Goal: Book appointment/travel/reservation

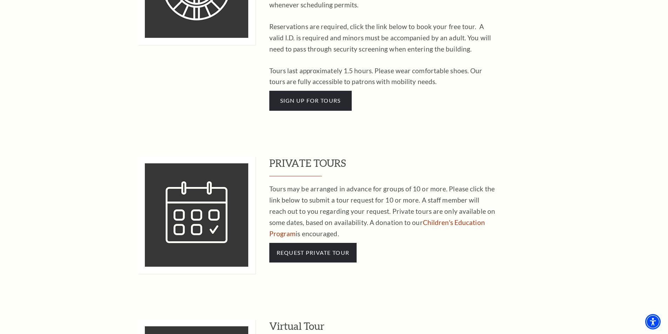
scroll to position [456, 0]
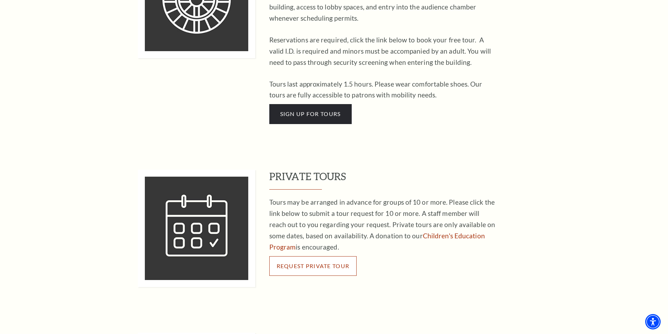
click at [331, 263] on span "Request Private Tour" at bounding box center [313, 266] width 73 height 7
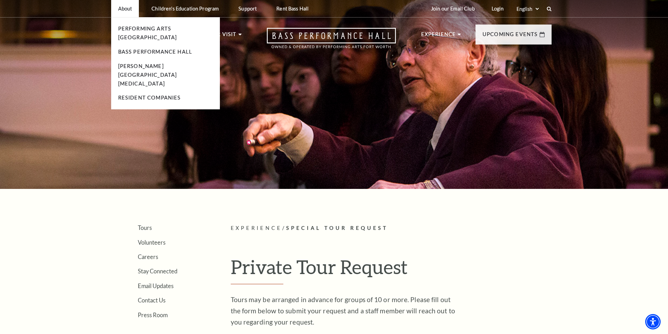
click at [125, 7] on p "About" at bounding box center [125, 9] width 14 height 6
click at [146, 26] on link "Performing Arts [GEOGRAPHIC_DATA]" at bounding box center [147, 33] width 59 height 15
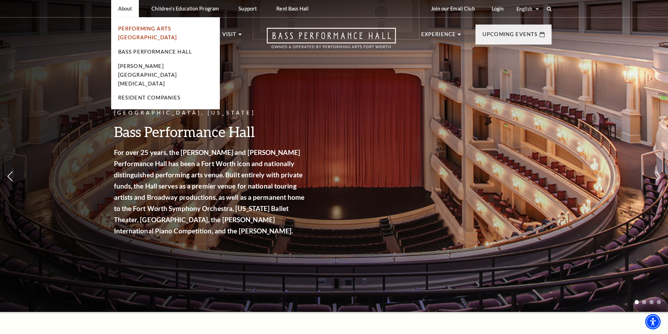
click at [142, 28] on link "Performing Arts [GEOGRAPHIC_DATA]" at bounding box center [147, 33] width 59 height 15
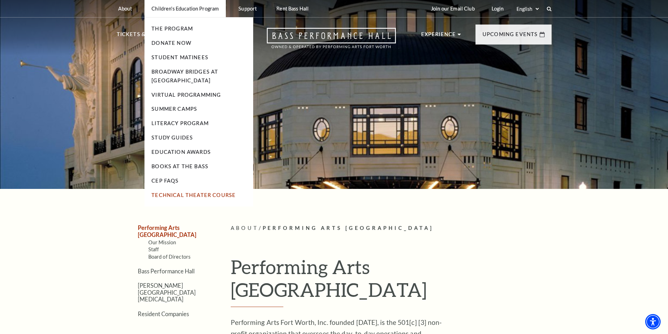
click at [211, 195] on link "Technical Theater Course" at bounding box center [193, 195] width 84 height 6
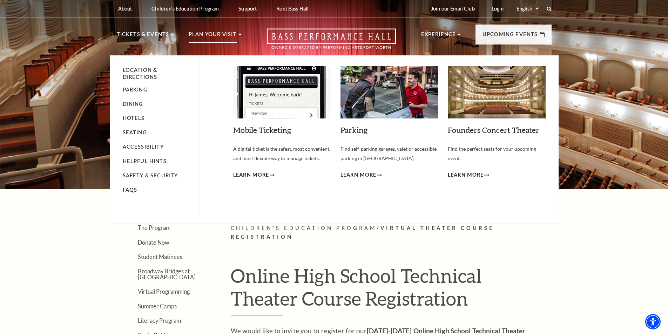
click at [225, 33] on p "Plan Your Visit" at bounding box center [213, 36] width 48 height 13
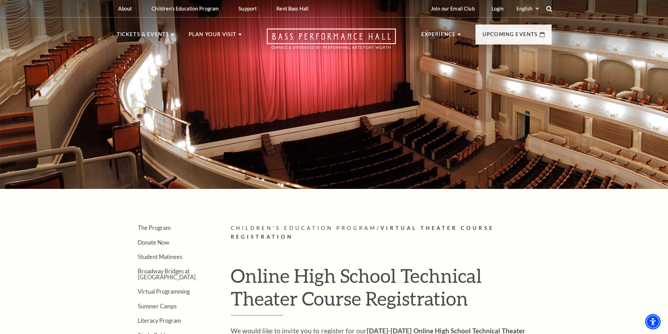
click at [548, 8] on icon at bounding box center [549, 9] width 6 height 6
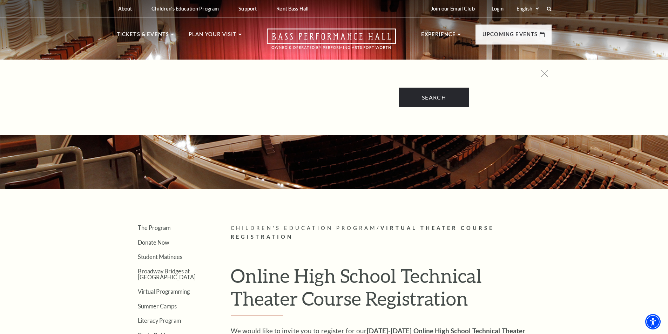
click at [279, 101] on input "Text field" at bounding box center [293, 100] width 189 height 14
type input "plan a visit"
click at [399, 88] on input "Search" at bounding box center [434, 98] width 70 height 20
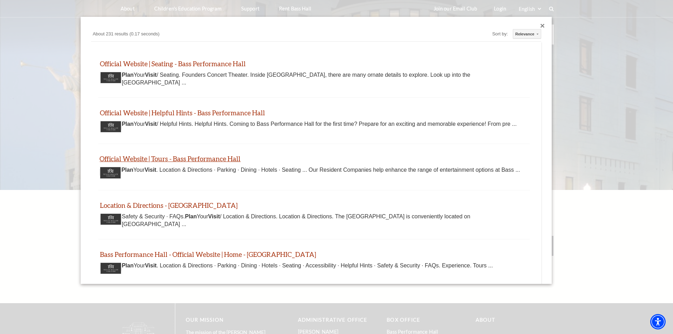
click at [210, 161] on link "Official Website | Tours - Bass Performance Hall" at bounding box center [170, 159] width 141 height 8
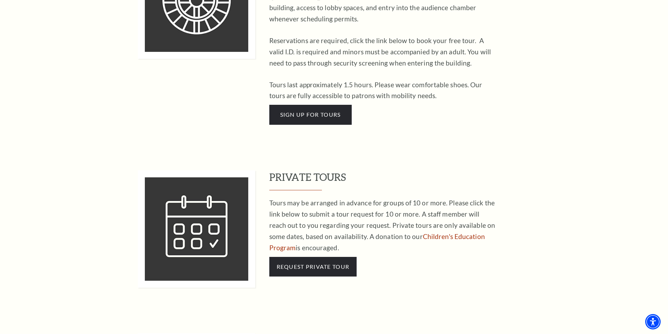
scroll to position [456, 0]
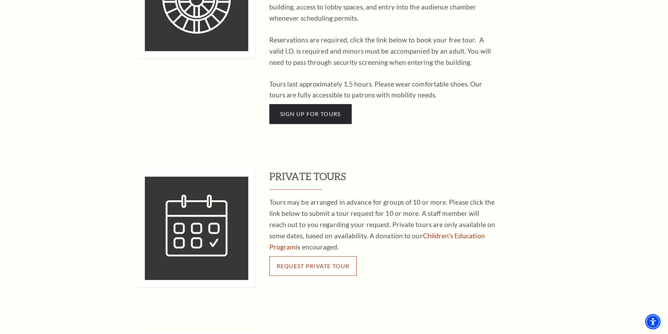
click at [334, 263] on span "Request Private Tour" at bounding box center [313, 266] width 73 height 7
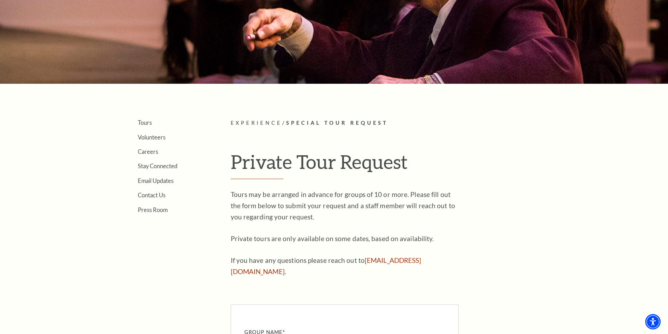
scroll to position [210, 0]
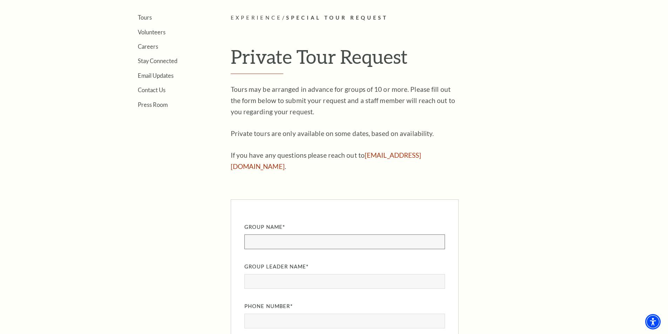
click at [295, 234] on input "Group Name" at bounding box center [344, 241] width 200 height 15
type input "[PERSON_NAME] Wildcat Dramatics"
click at [317, 274] on input "Group Leader Name" at bounding box center [344, 281] width 200 height 15
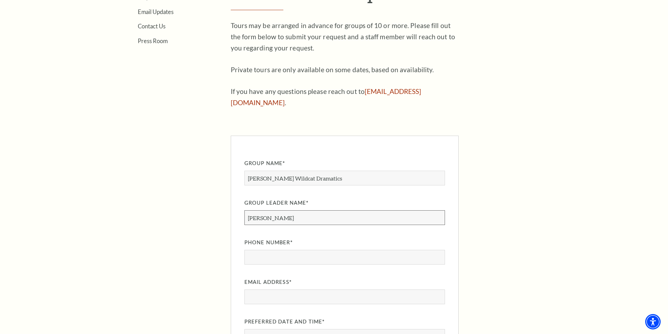
scroll to position [351, 0]
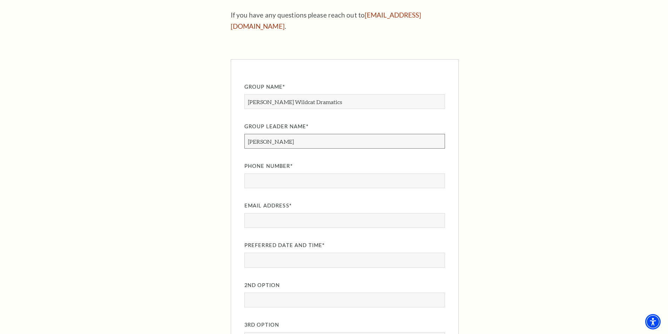
type input "[PERSON_NAME]"
click at [277, 174] on input "Phone Number" at bounding box center [344, 181] width 200 height 15
type input "8172010108"
click at [288, 213] on input "Email Address" at bounding box center [344, 220] width 200 height 15
type input "[EMAIL_ADDRESS][DOMAIN_NAME]"
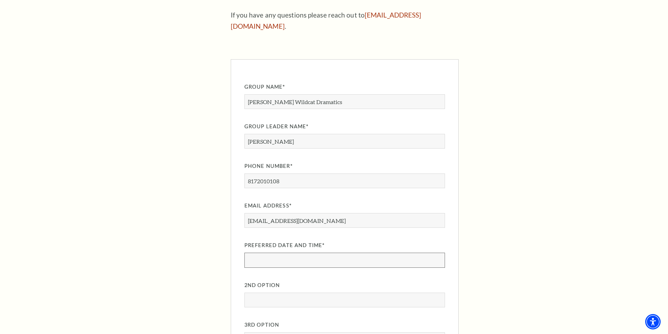
click at [278, 254] on input "Preferred Date and Time" at bounding box center [344, 260] width 200 height 15
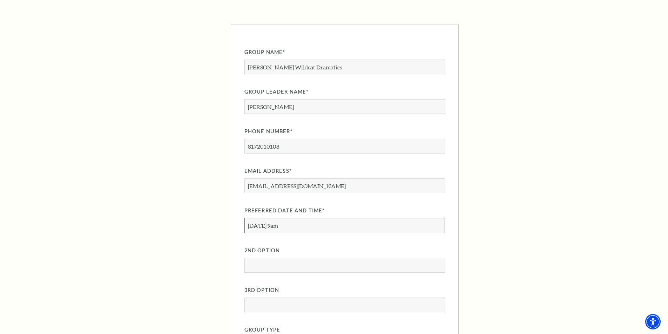
scroll to position [386, 0]
type input "[DATE] 9am"
click at [291, 258] on input "2nd Option" at bounding box center [344, 265] width 200 height 15
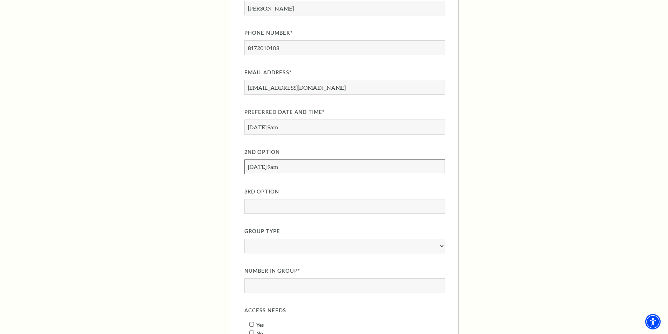
scroll to position [491, 0]
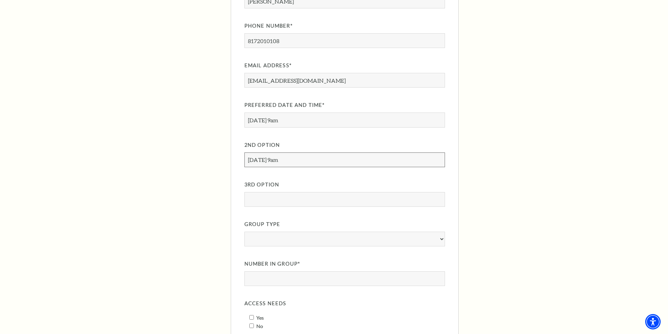
type input "[DATE] 9am"
click at [273, 192] on input "3rd Option" at bounding box center [344, 199] width 200 height 15
type input "[DATE] 9am"
click at [269, 152] on input "[DATE] 9am" at bounding box center [344, 159] width 200 height 15
type input "[DATE] 9am"
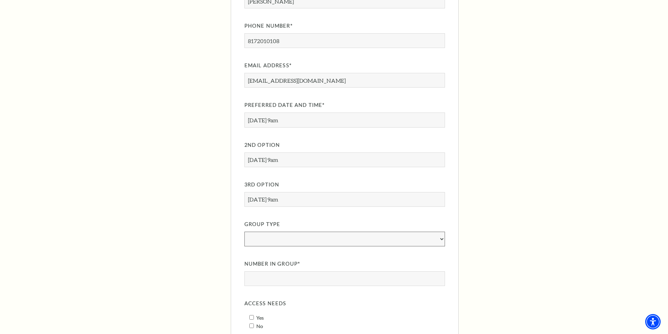
click at [442, 232] on select "[DEMOGRAPHIC_DATA]/Religious Organization Corporate College/University Dance/Th…" at bounding box center [344, 239] width 200 height 15
select select "High School"
click at [244, 232] on select "[DEMOGRAPHIC_DATA]/Religious Organization Corporate College/University Dance/Th…" at bounding box center [344, 239] width 200 height 15
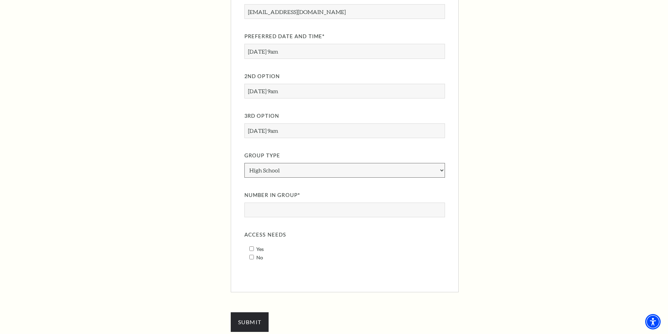
scroll to position [561, 0]
click at [280, 201] on input "Number in Group" at bounding box center [344, 208] width 200 height 15
type input "21"
click at [251, 253] on input "No" at bounding box center [251, 255] width 5 height 5
checkbox input "true"
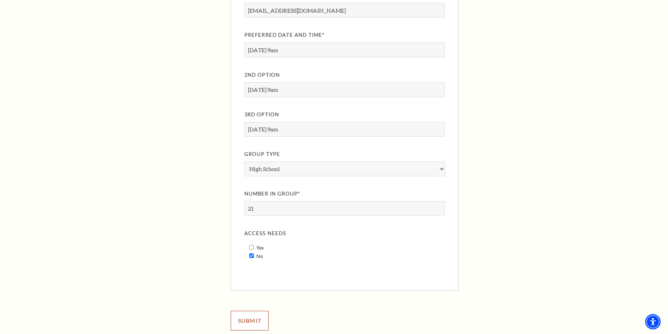
click at [249, 311] on input "Submit" at bounding box center [250, 321] width 38 height 20
